Goal: Information Seeking & Learning: Learn about a topic

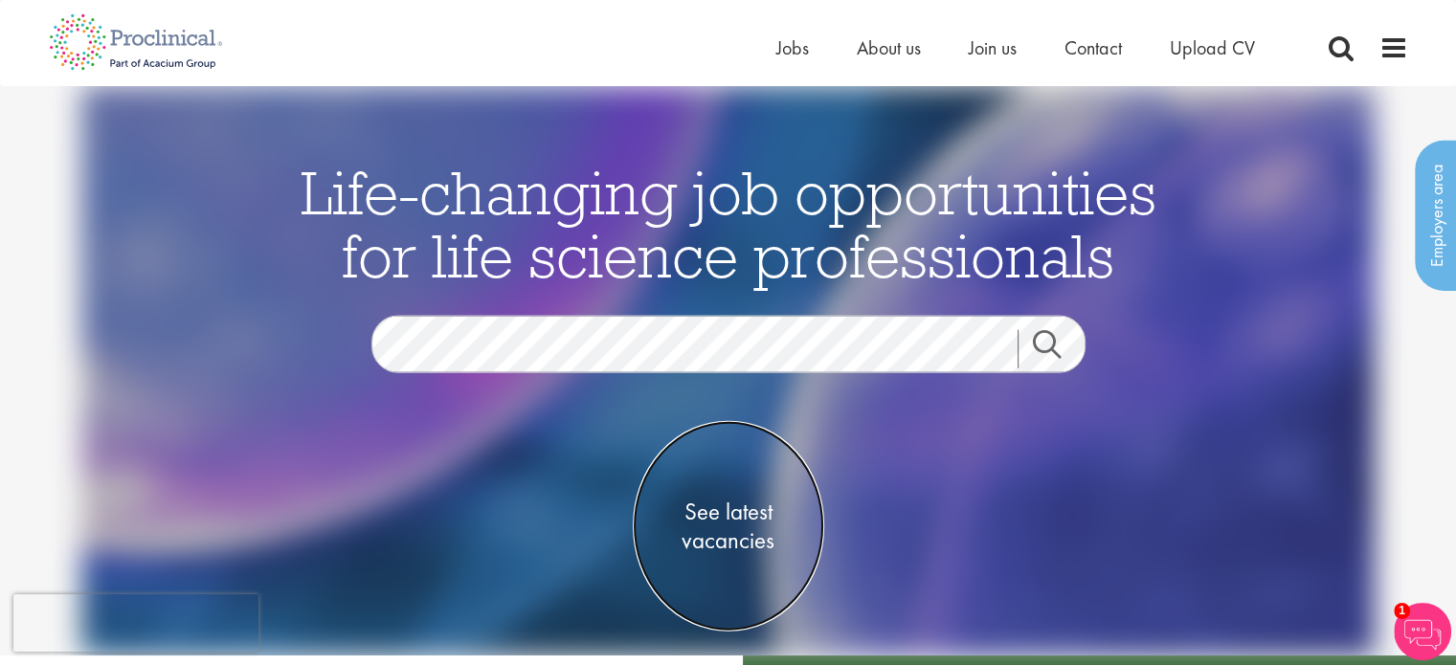
click at [735, 525] on span "See latest vacancies" at bounding box center [728, 526] width 191 height 57
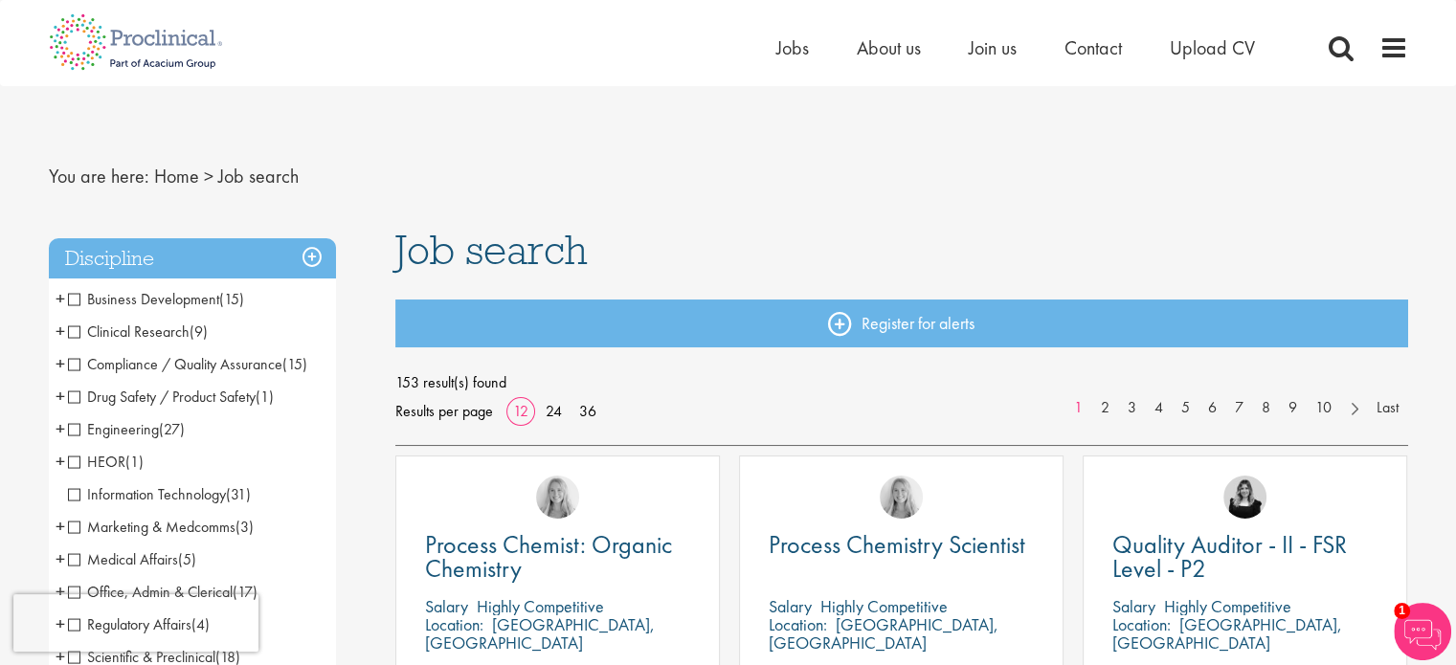
click at [161, 409] on li "Drug Safety / Product Safety (1) - + PV Manager (1)" at bounding box center [192, 397] width 287 height 33
click at [71, 334] on span "Clinical Research" at bounding box center [129, 332] width 122 height 20
click at [84, 362] on span "Compliance / Quality Assurance" at bounding box center [175, 364] width 214 height 20
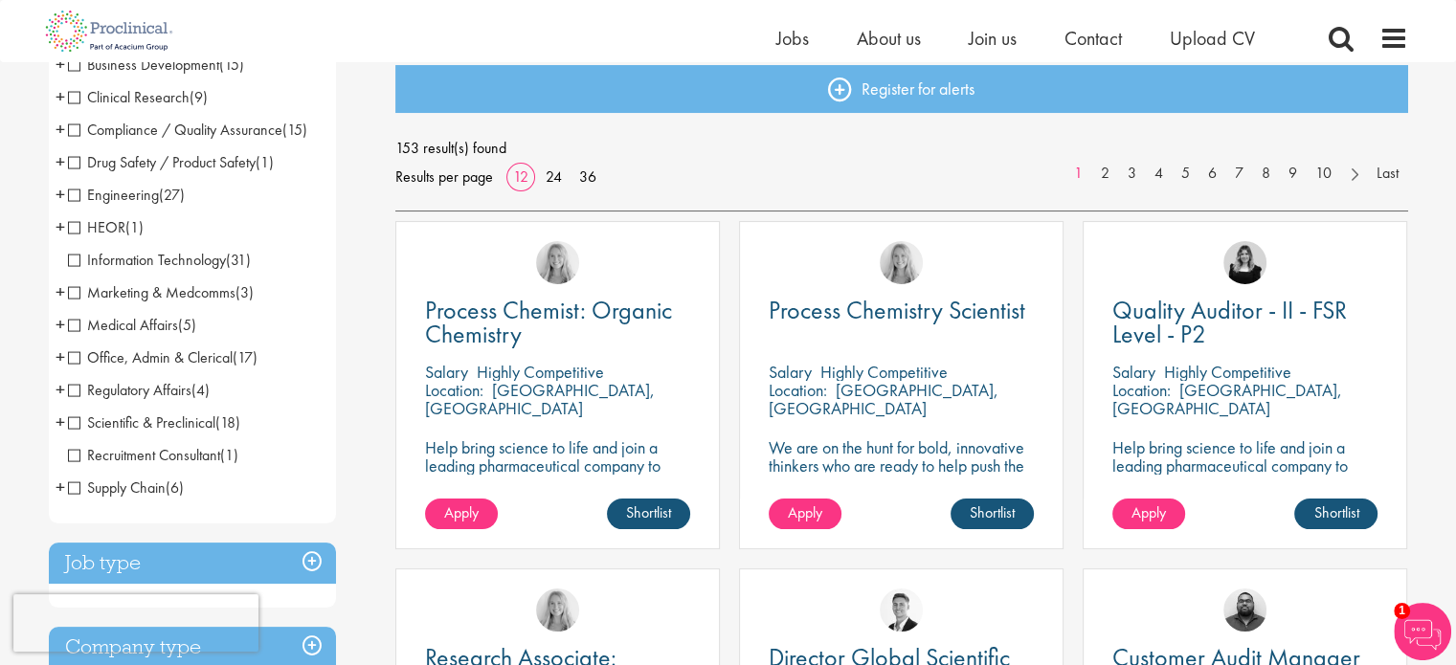
scroll to position [211, 0]
click at [195, 378] on li "Regulatory Affairs (4) - + Senior/Director & VP (3) Operations (1)" at bounding box center [192, 390] width 287 height 33
click at [152, 399] on span "Regulatory Affairs" at bounding box center [129, 390] width 123 height 20
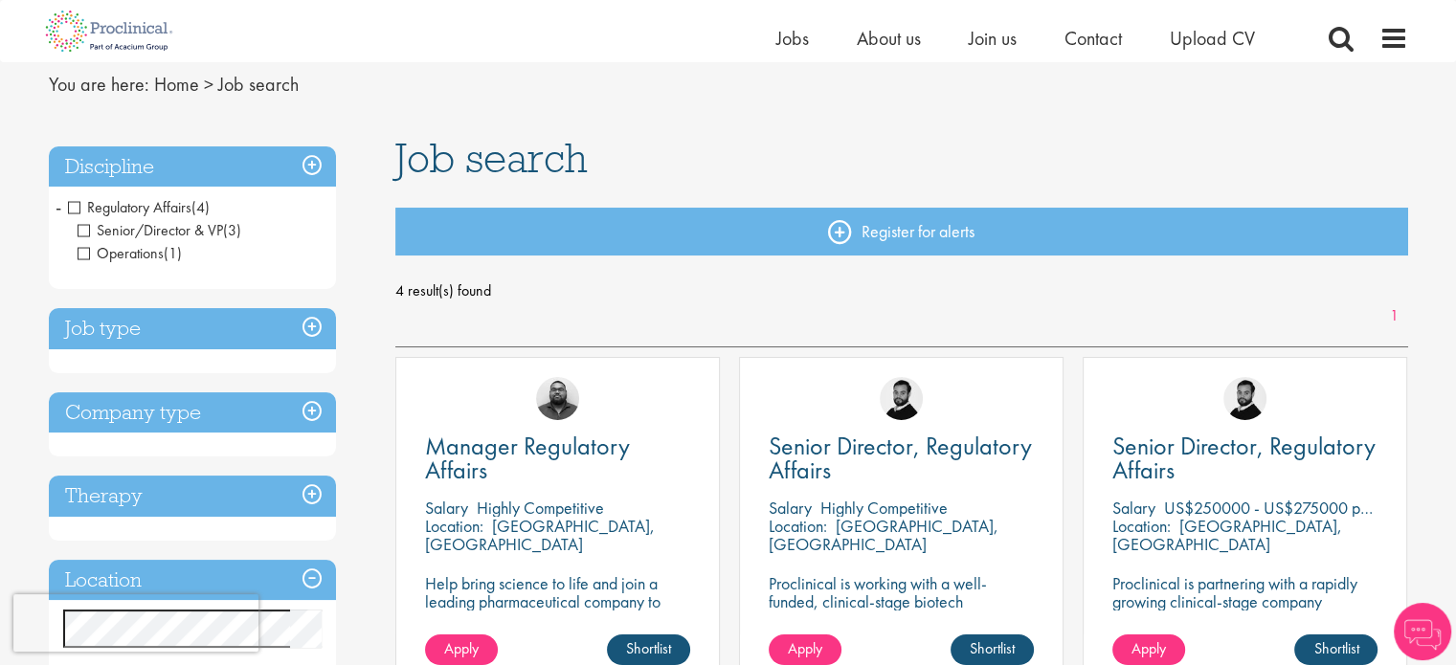
scroll to position [31, 0]
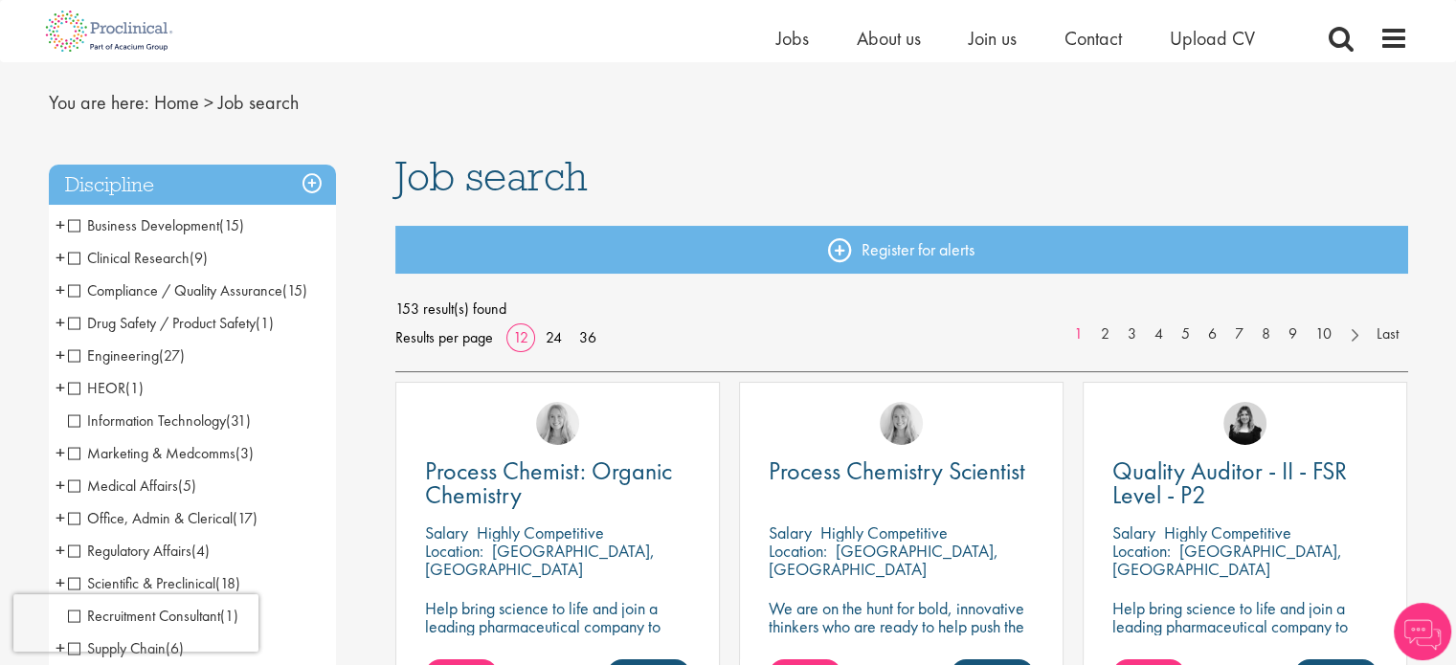
scroll to position [50, 0]
click at [137, 256] on span "Clinical Research" at bounding box center [129, 258] width 122 height 20
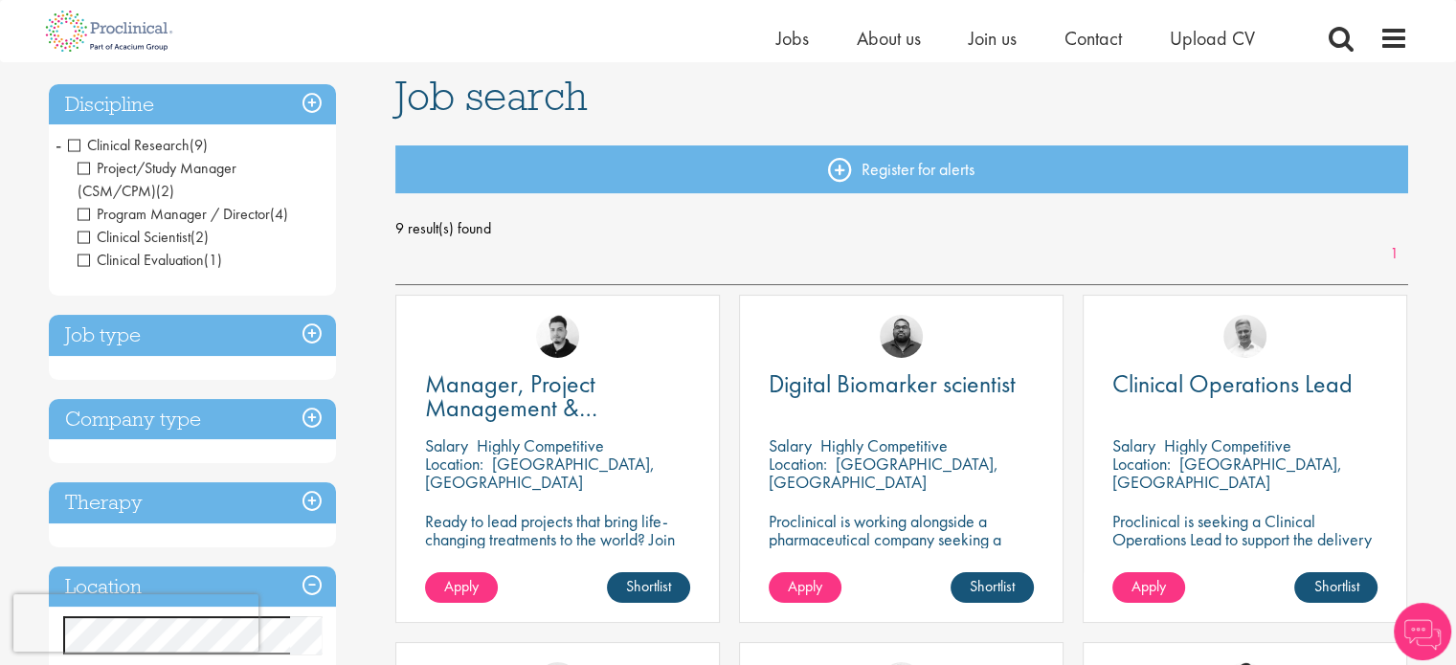
scroll to position [149, 0]
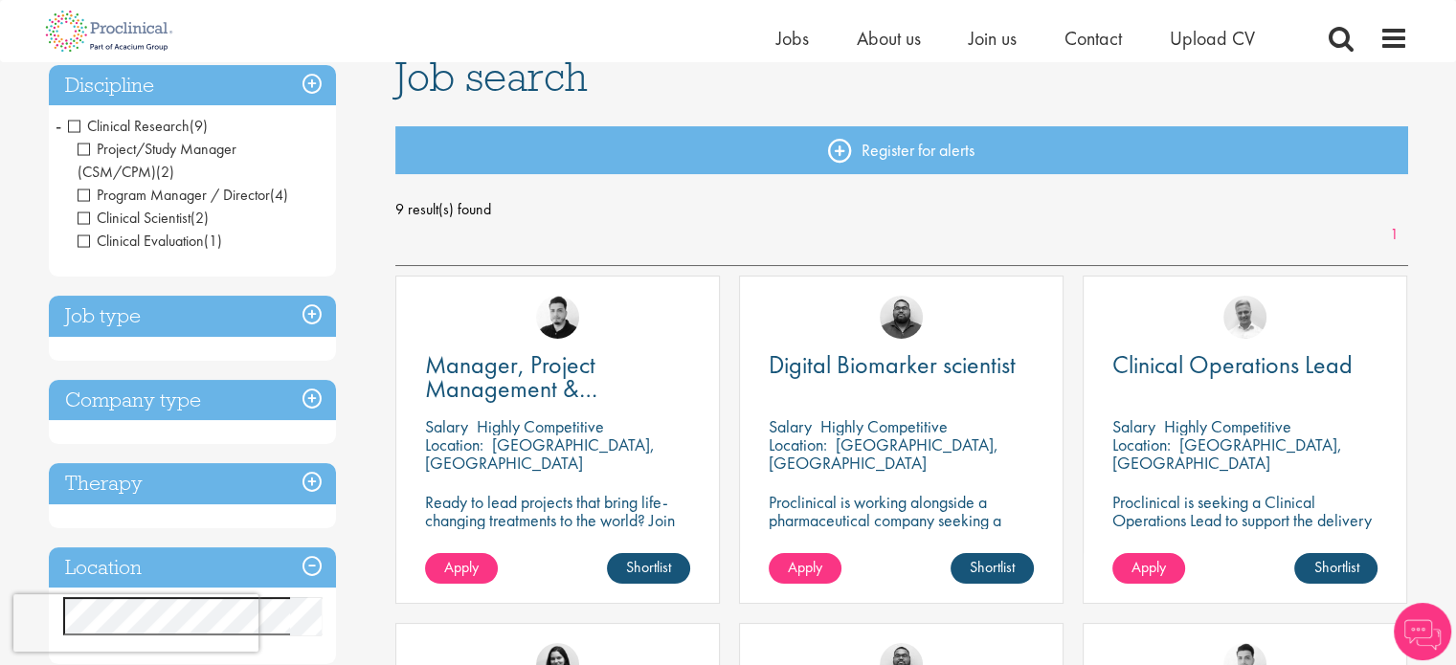
click at [314, 321] on h3 "Job type" at bounding box center [192, 316] width 287 height 41
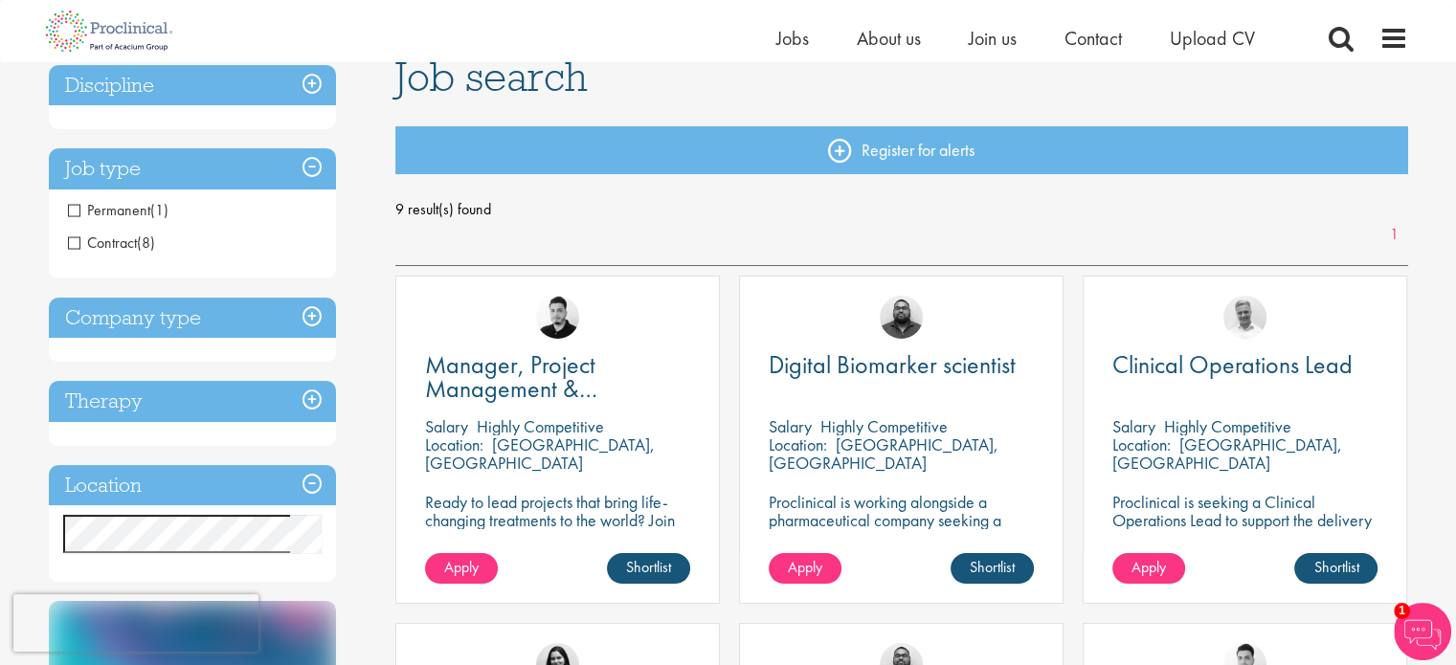
click at [299, 311] on h3 "Company type" at bounding box center [192, 318] width 287 height 41
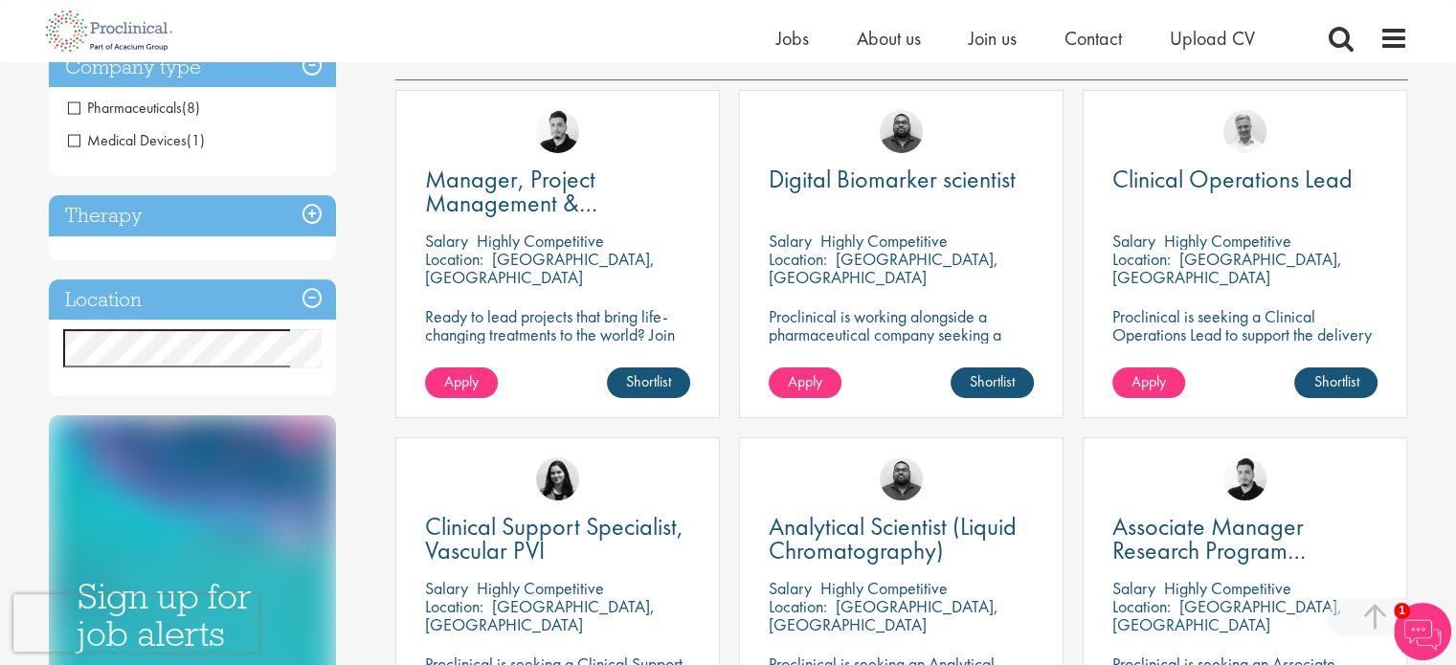
scroll to position [367, 0]
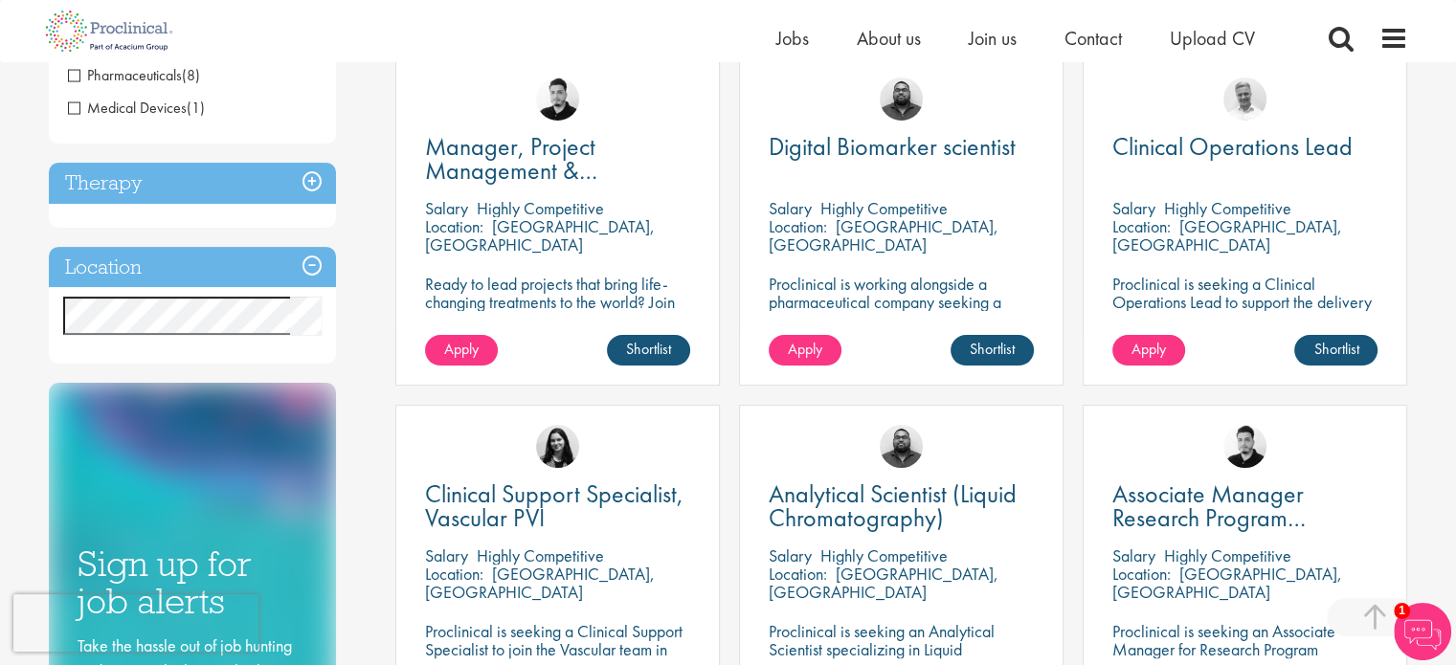
click at [306, 256] on h3 "Location" at bounding box center [192, 267] width 287 height 41
click at [306, 265] on h3 "Location" at bounding box center [192, 267] width 287 height 41
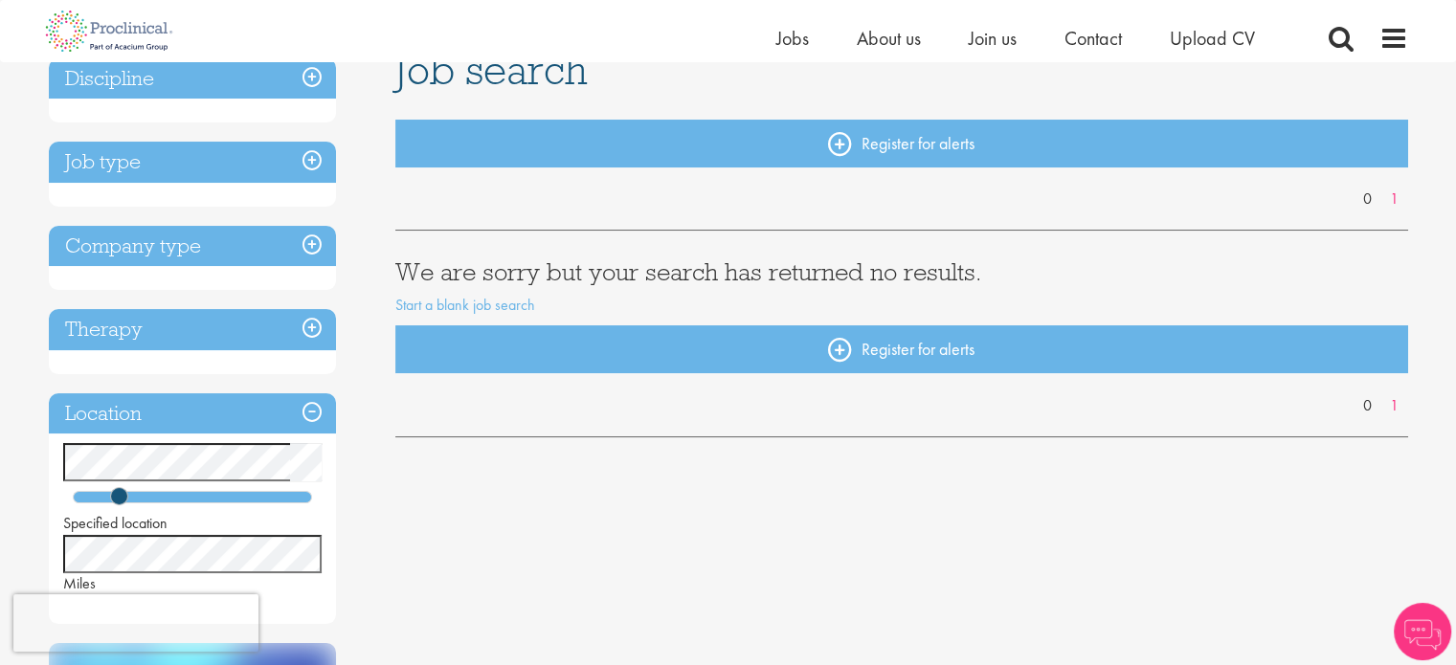
scroll to position [237, 0]
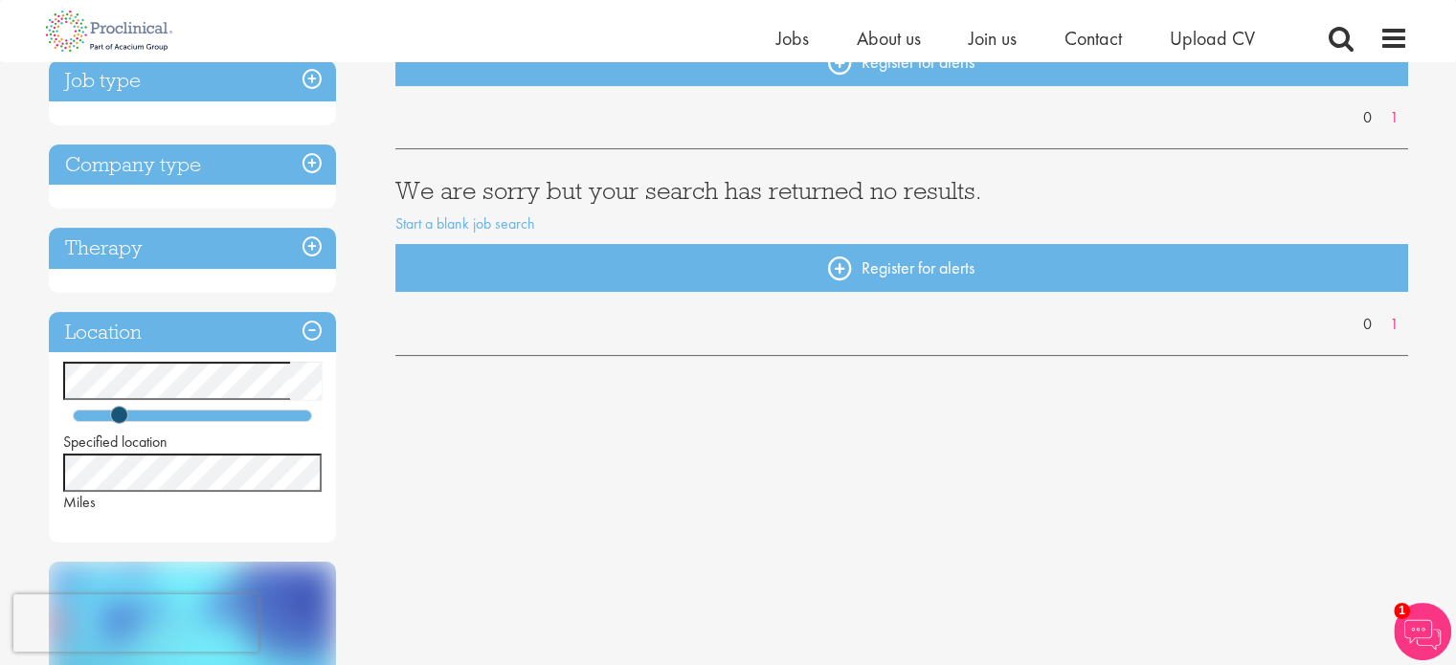
click at [149, 419] on div at bounding box center [192, 416] width 239 height 12
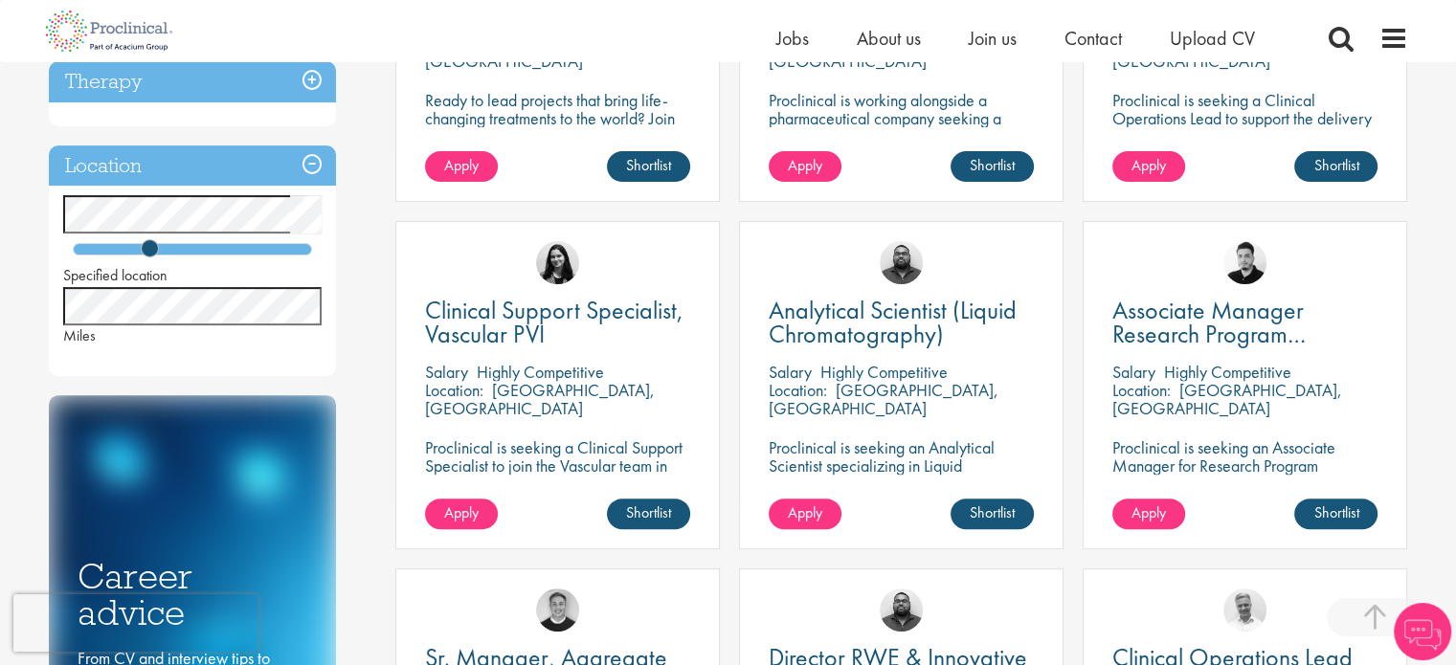
scroll to position [551, 0]
click at [241, 249] on div at bounding box center [192, 249] width 239 height 12
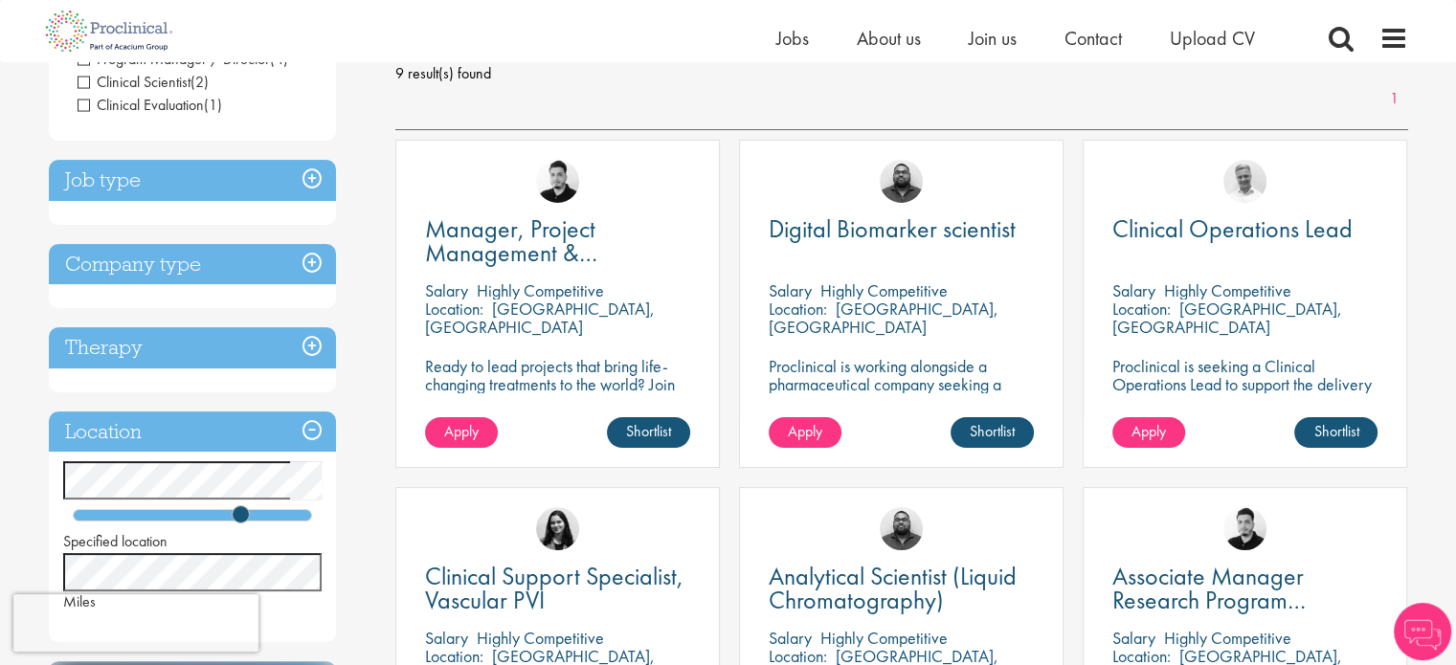
scroll to position [282, 0]
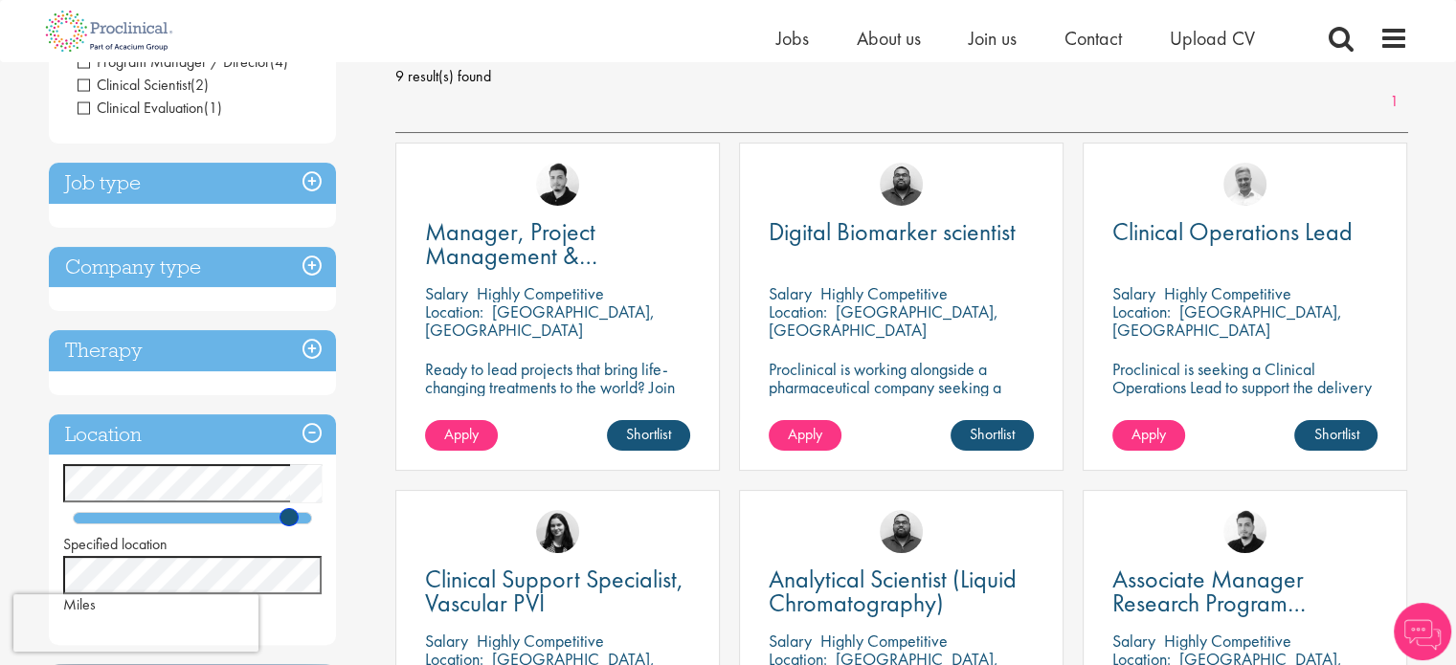
click at [289, 512] on div at bounding box center [192, 518] width 239 height 12
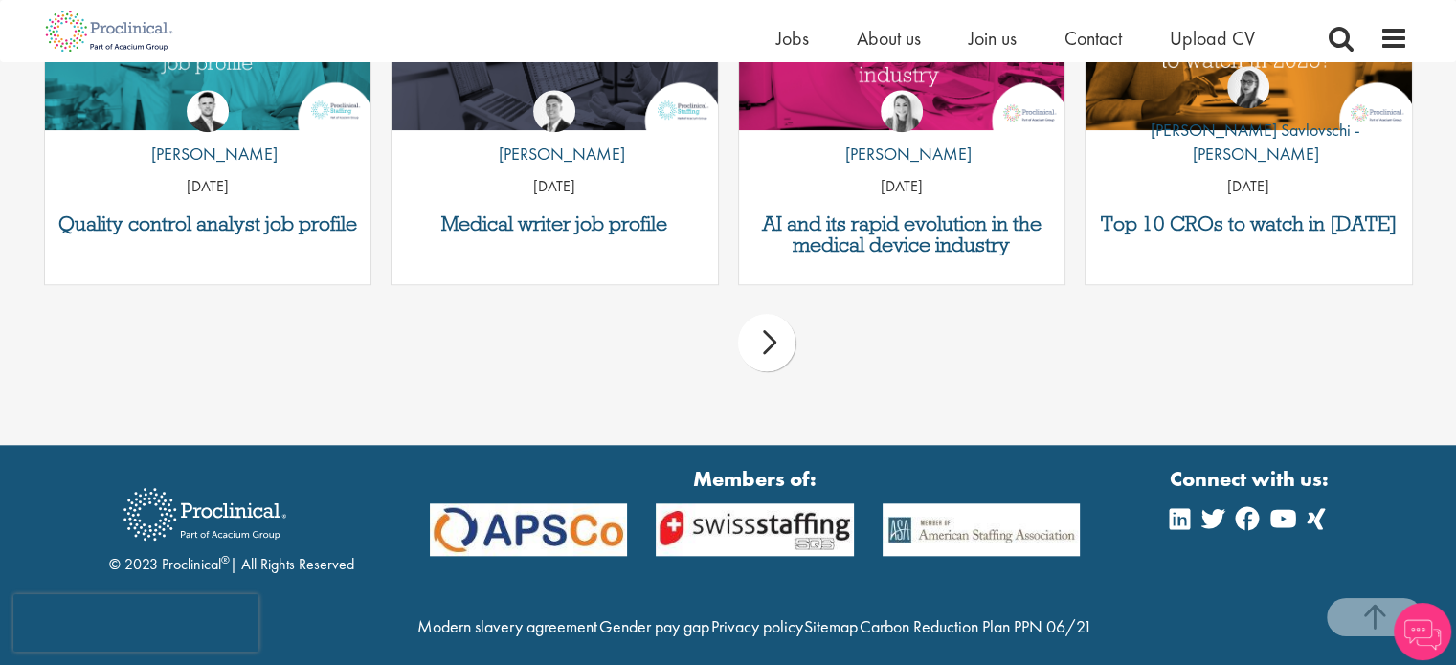
scroll to position [1776, 0]
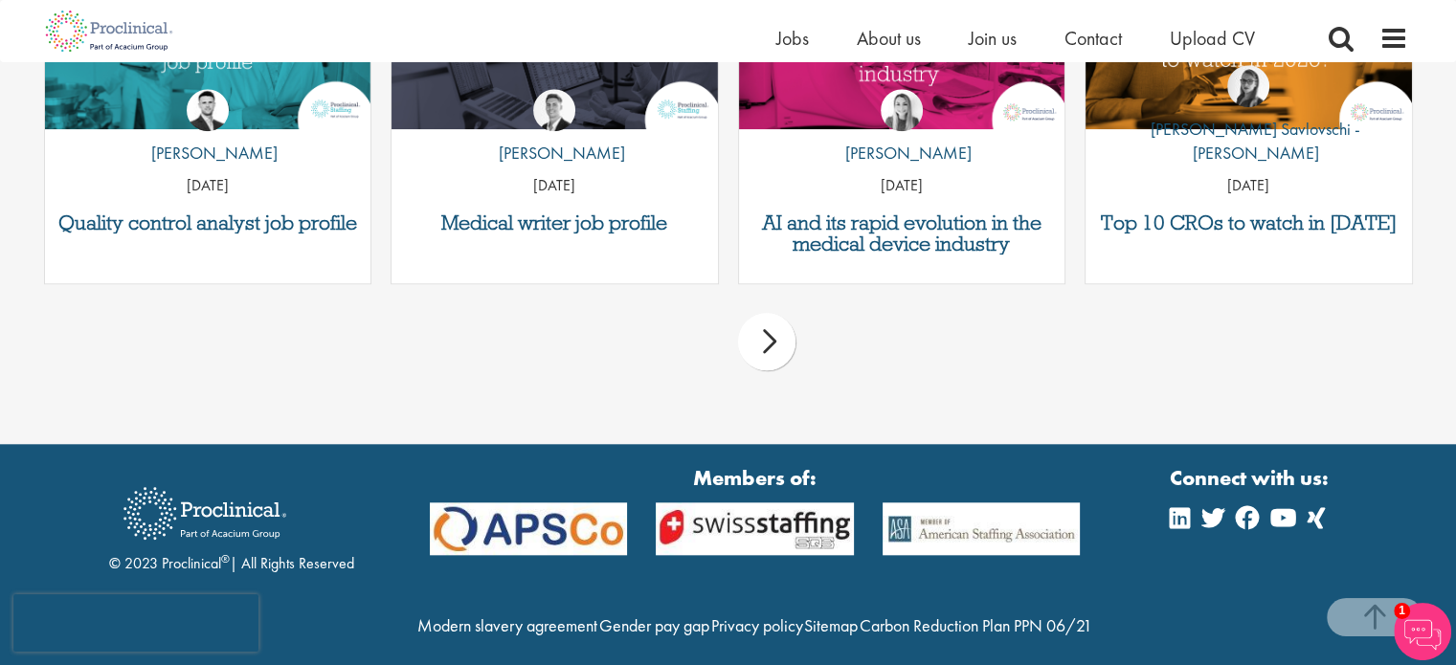
click at [278, 175] on p "[DATE]" at bounding box center [208, 186] width 326 height 22
click at [227, 160] on p "by Joshua Godden" at bounding box center [207, 153] width 141 height 25
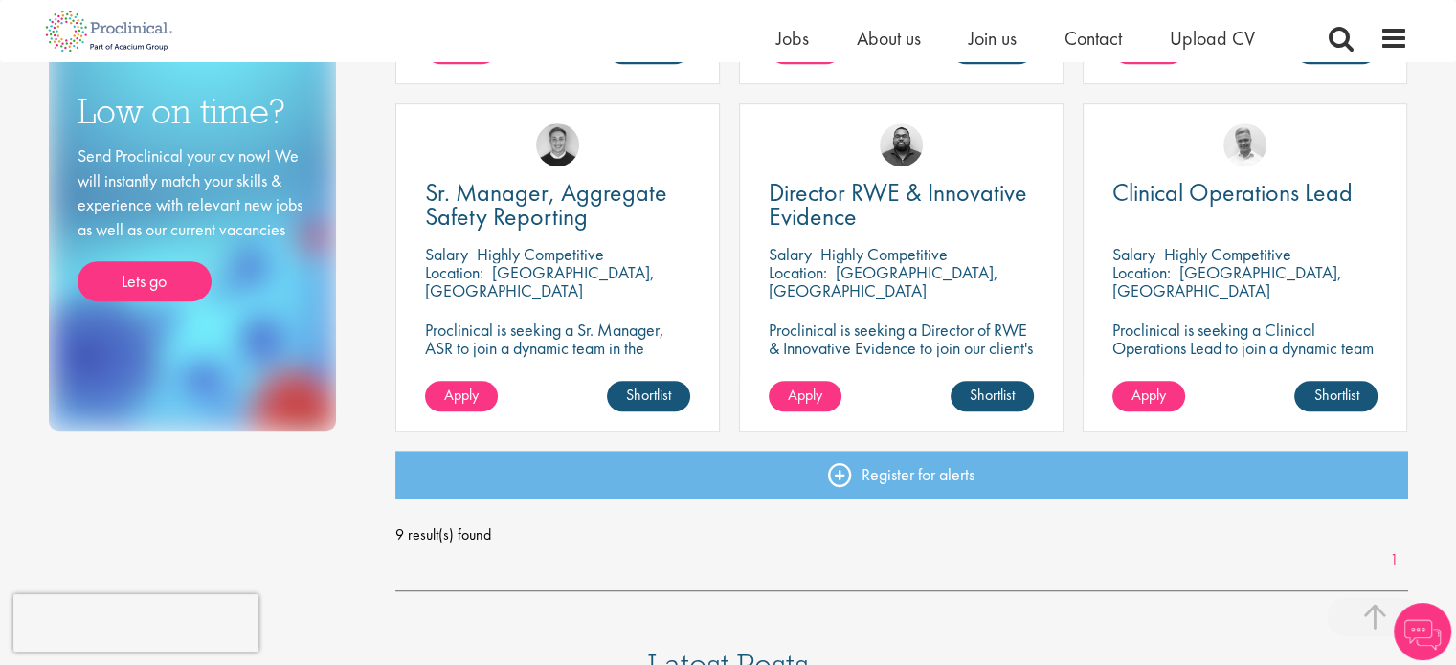
scroll to position [946, 0]
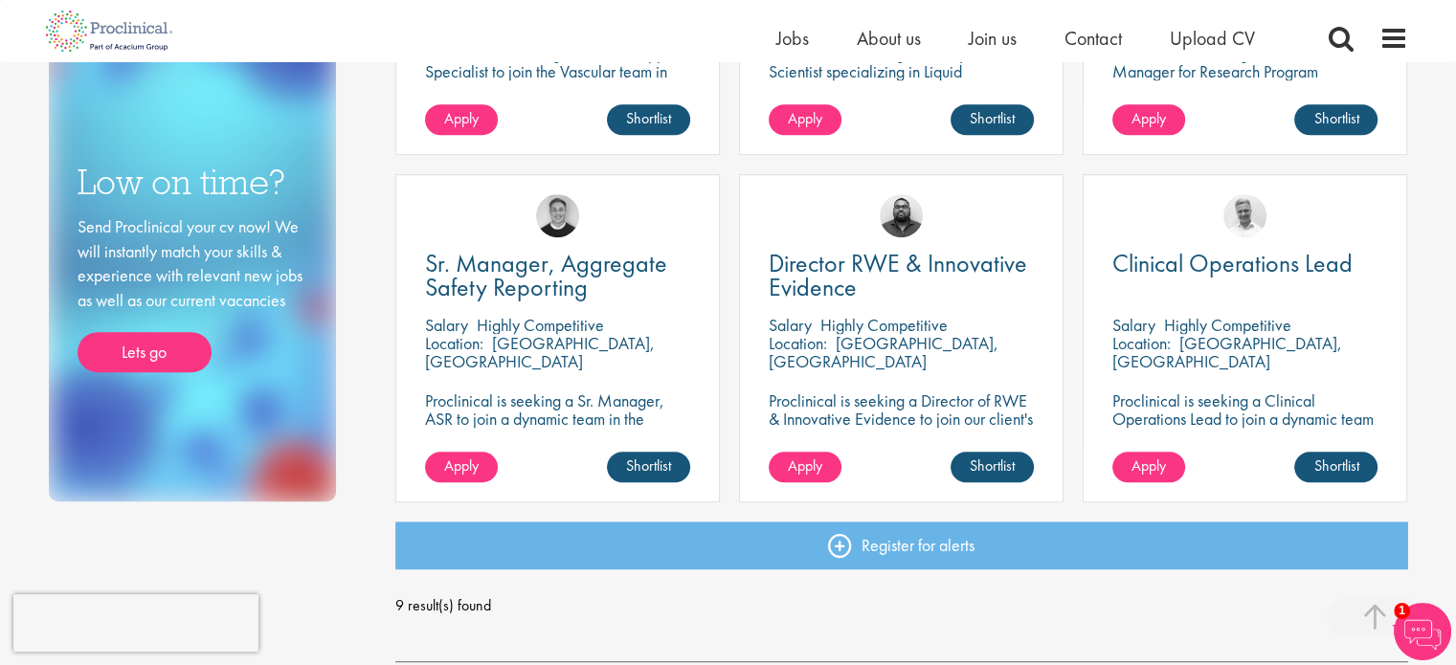
click at [311, 171] on div "Low on time? Send Proclinical your cv now! We will instantly match your skills …" at bounding box center [192, 251] width 287 height 501
